Goal: Transaction & Acquisition: Purchase product/service

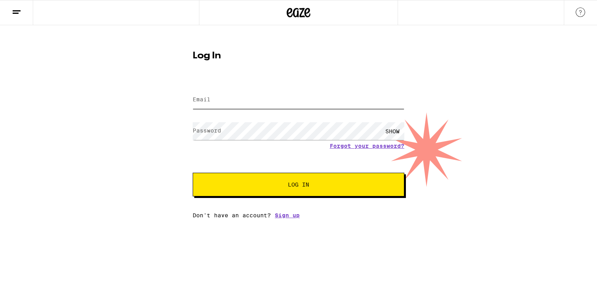
type input "[EMAIL_ADDRESS][DOMAIN_NAME]"
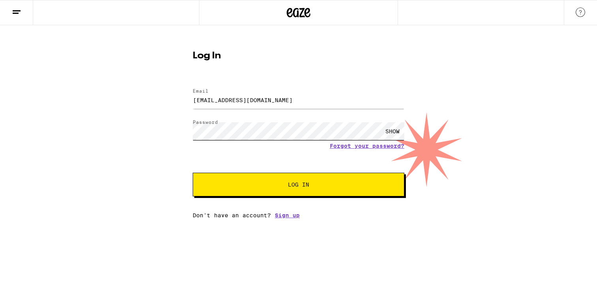
click at [298, 185] on button "Log In" at bounding box center [299, 185] width 212 height 24
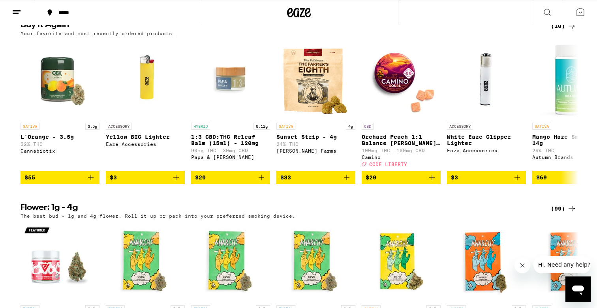
scroll to position [650, 0]
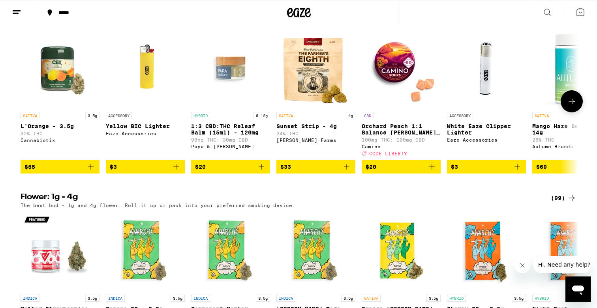
click at [574, 106] on icon at bounding box center [571, 101] width 9 height 9
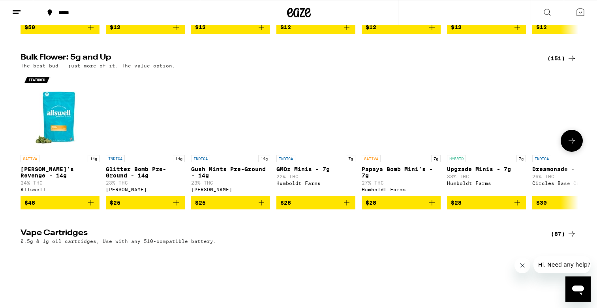
scroll to position [975, 0]
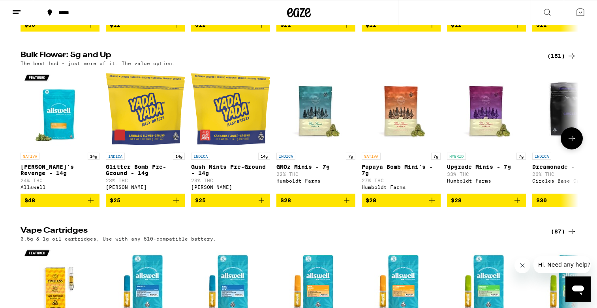
click at [574, 143] on icon at bounding box center [571, 138] width 9 height 9
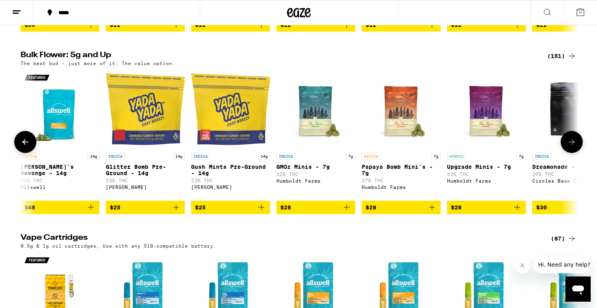
scroll to position [0, 470]
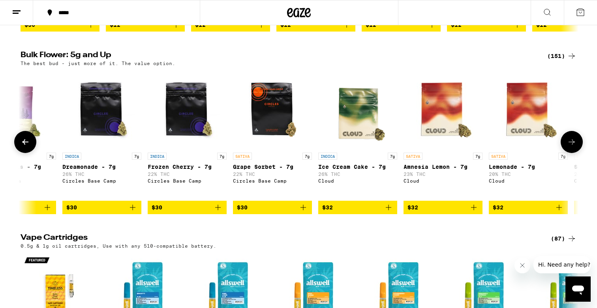
click at [574, 153] on button at bounding box center [571, 142] width 22 height 22
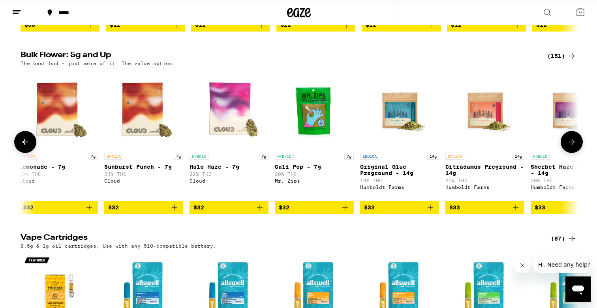
click at [574, 153] on button at bounding box center [571, 142] width 22 height 22
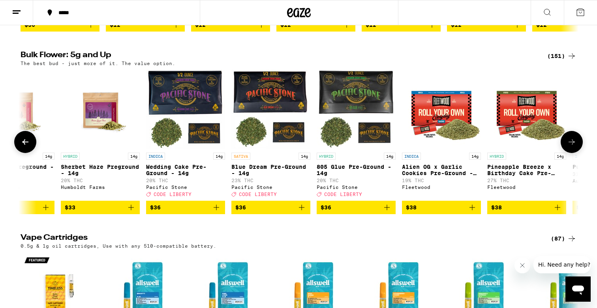
click at [574, 153] on button at bounding box center [571, 142] width 22 height 22
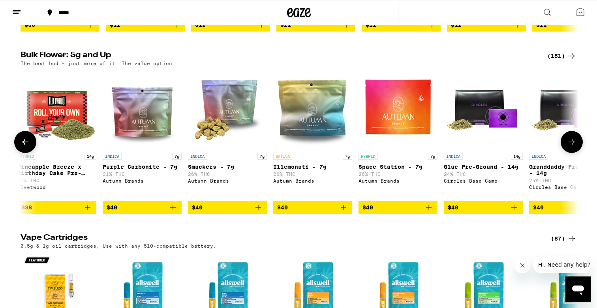
click at [574, 153] on button at bounding box center [571, 142] width 22 height 22
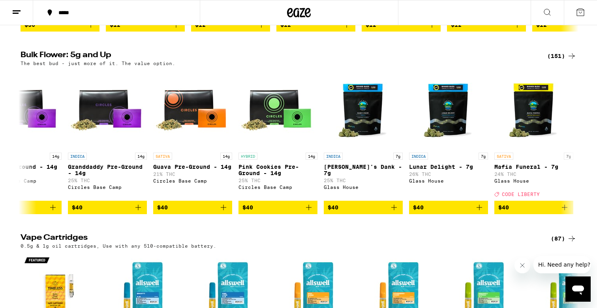
scroll to position [0, 2348]
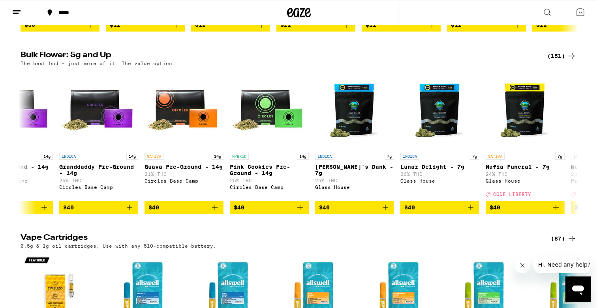
click at [564, 61] on div "(151)" at bounding box center [561, 55] width 29 height 9
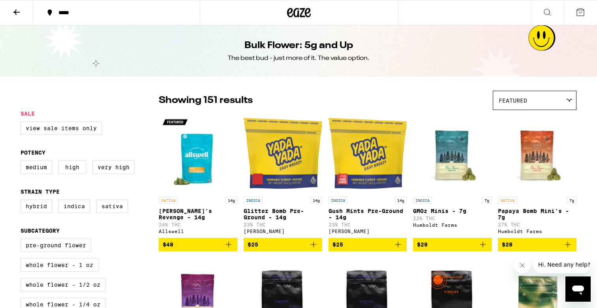
click at [17, 11] on icon at bounding box center [16, 12] width 6 height 6
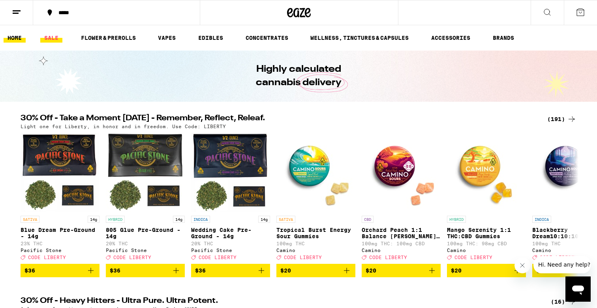
click at [52, 37] on link "SALE" at bounding box center [51, 37] width 22 height 9
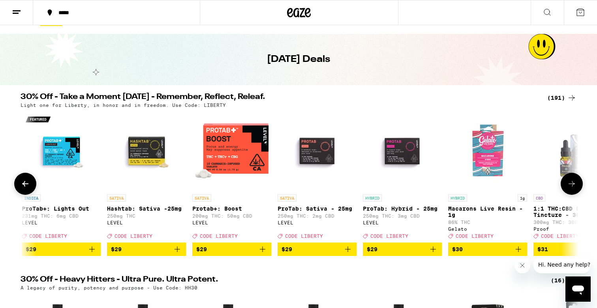
scroll to position [0, 10884]
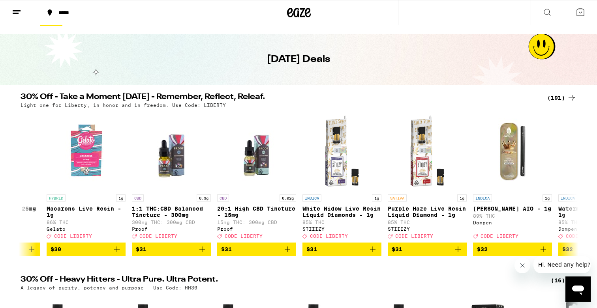
click at [569, 94] on icon at bounding box center [571, 97] width 9 height 9
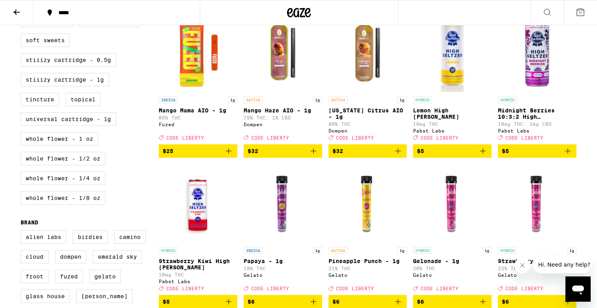
scroll to position [440, 0]
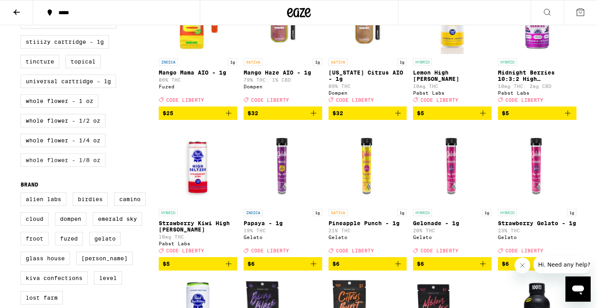
click at [88, 167] on label "Whole Flower - 1/8 oz" at bounding box center [63, 159] width 85 height 13
checkbox input "true"
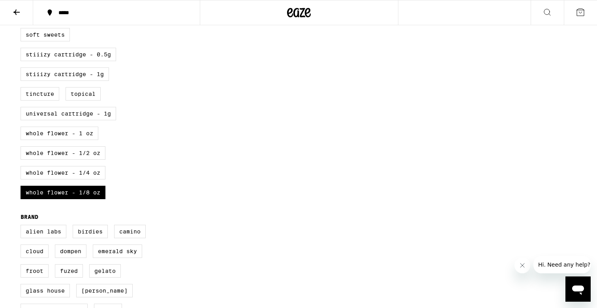
scroll to position [417, 0]
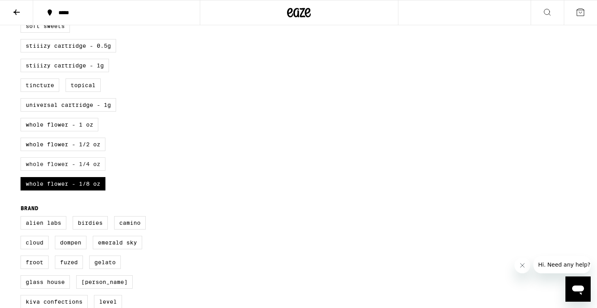
click at [100, 171] on label "Whole Flower - 1/4 oz" at bounding box center [63, 163] width 85 height 13
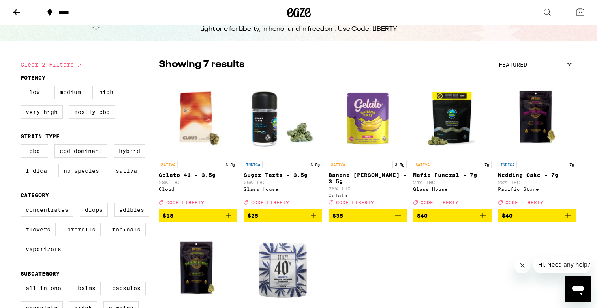
scroll to position [36, 0]
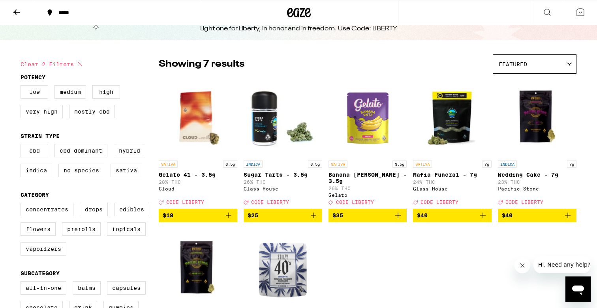
click at [69, 67] on button "Clear 2 filters" at bounding box center [53, 64] width 64 height 20
checkbox input "false"
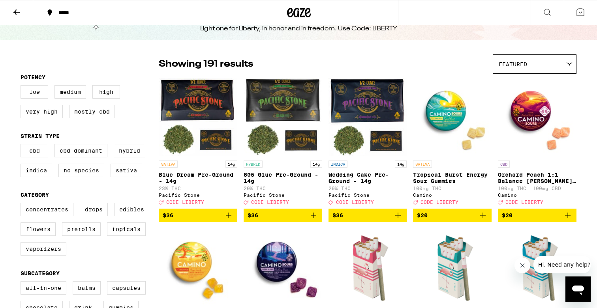
click at [20, 9] on icon at bounding box center [16, 11] width 9 height 9
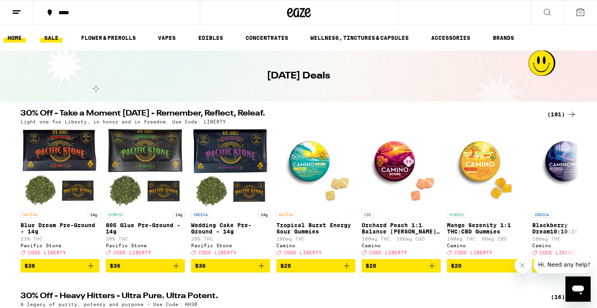
click at [13, 35] on link "HOME" at bounding box center [15, 37] width 22 height 9
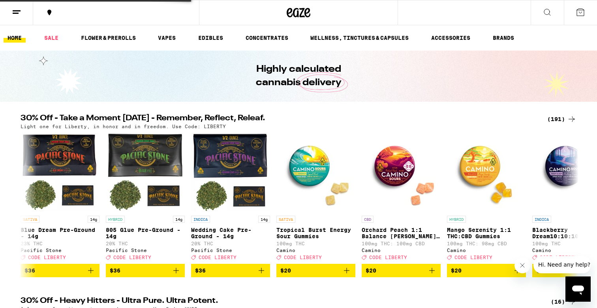
click at [132, 36] on link "FLOWER & PREROLLS" at bounding box center [108, 37] width 63 height 9
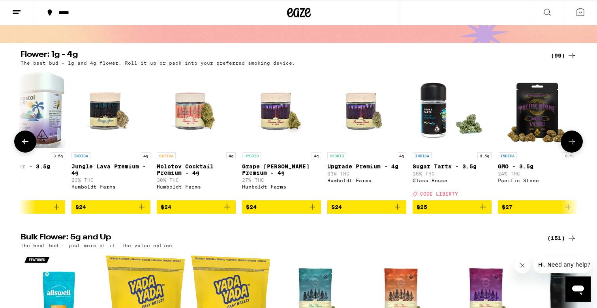
scroll to position [0, 2021]
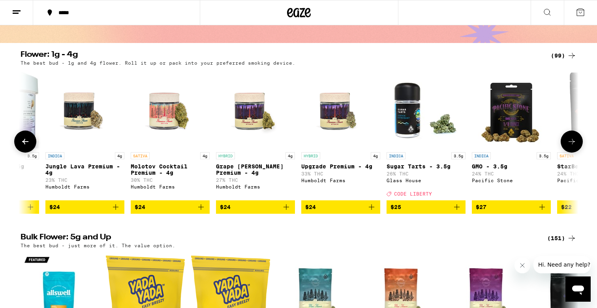
click at [373, 211] on icon "Add to bag" at bounding box center [371, 206] width 9 height 9
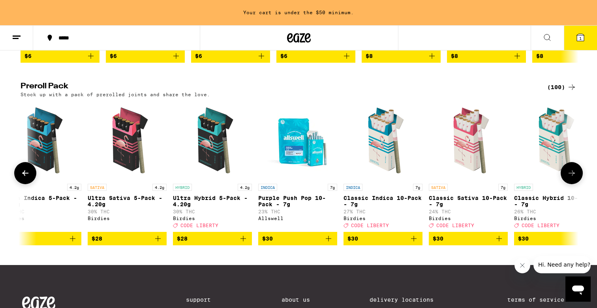
scroll to position [0, 1073]
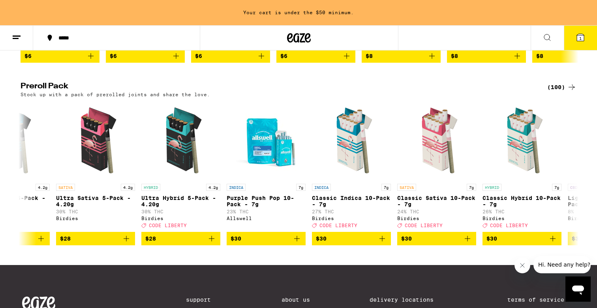
click at [558, 92] on div "(100)" at bounding box center [561, 86] width 29 height 9
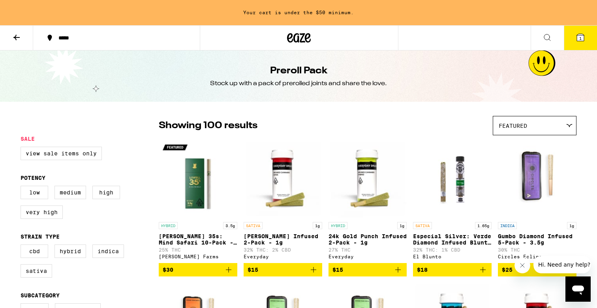
click at [547, 33] on icon at bounding box center [546, 37] width 9 height 9
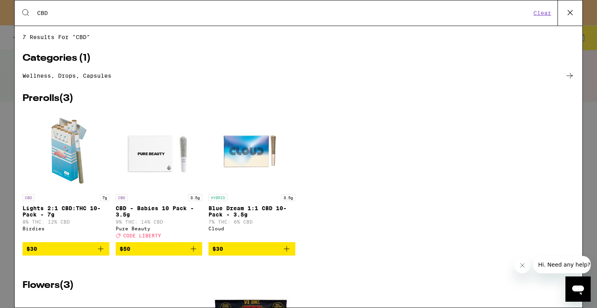
type input "CBD"
click at [589, 79] on div "Search for Products CBD Clear 7 results for "CBD" Categories ( 1 ) Wellness, dr…" at bounding box center [298, 154] width 597 height 308
